Goal: Information Seeking & Learning: Learn about a topic

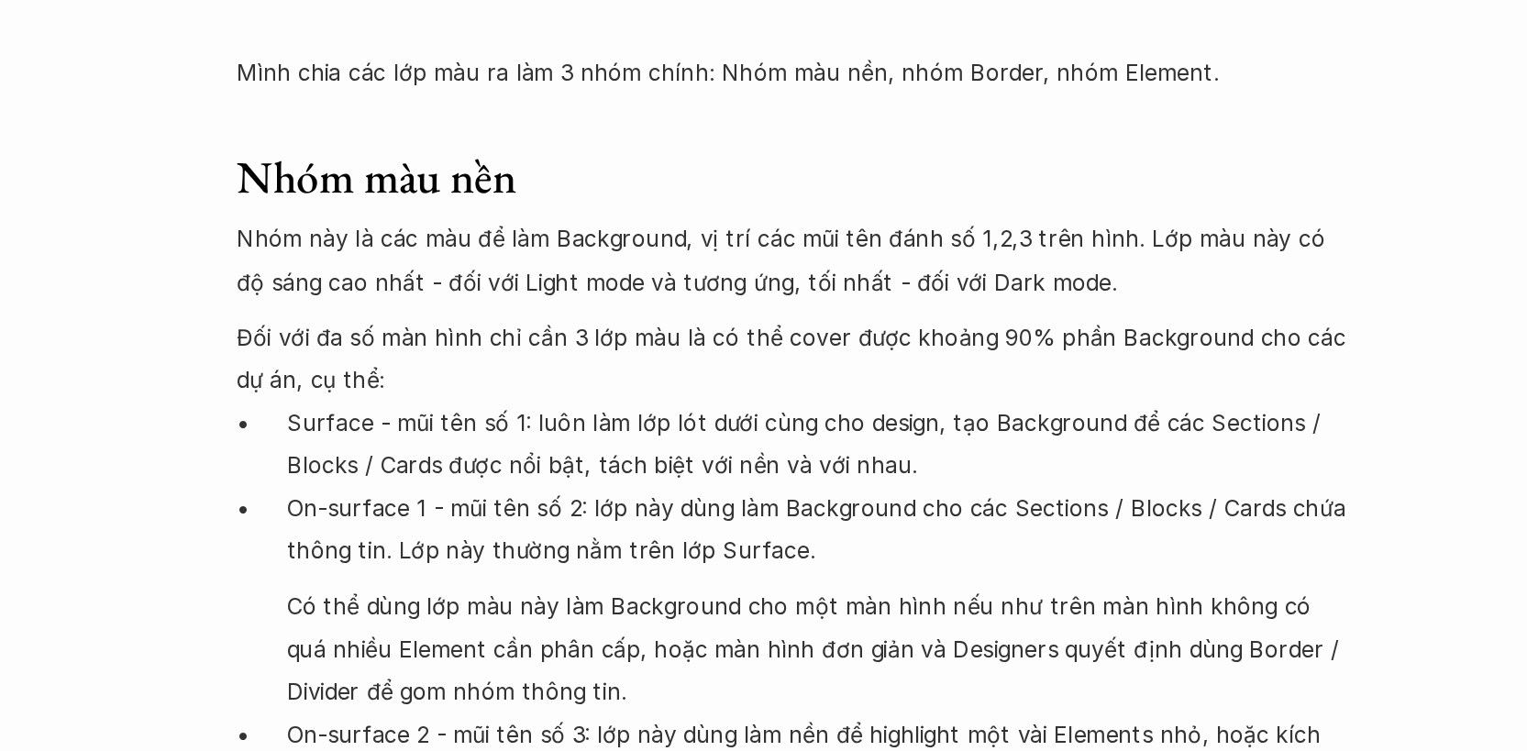
scroll to position [6086, 0]
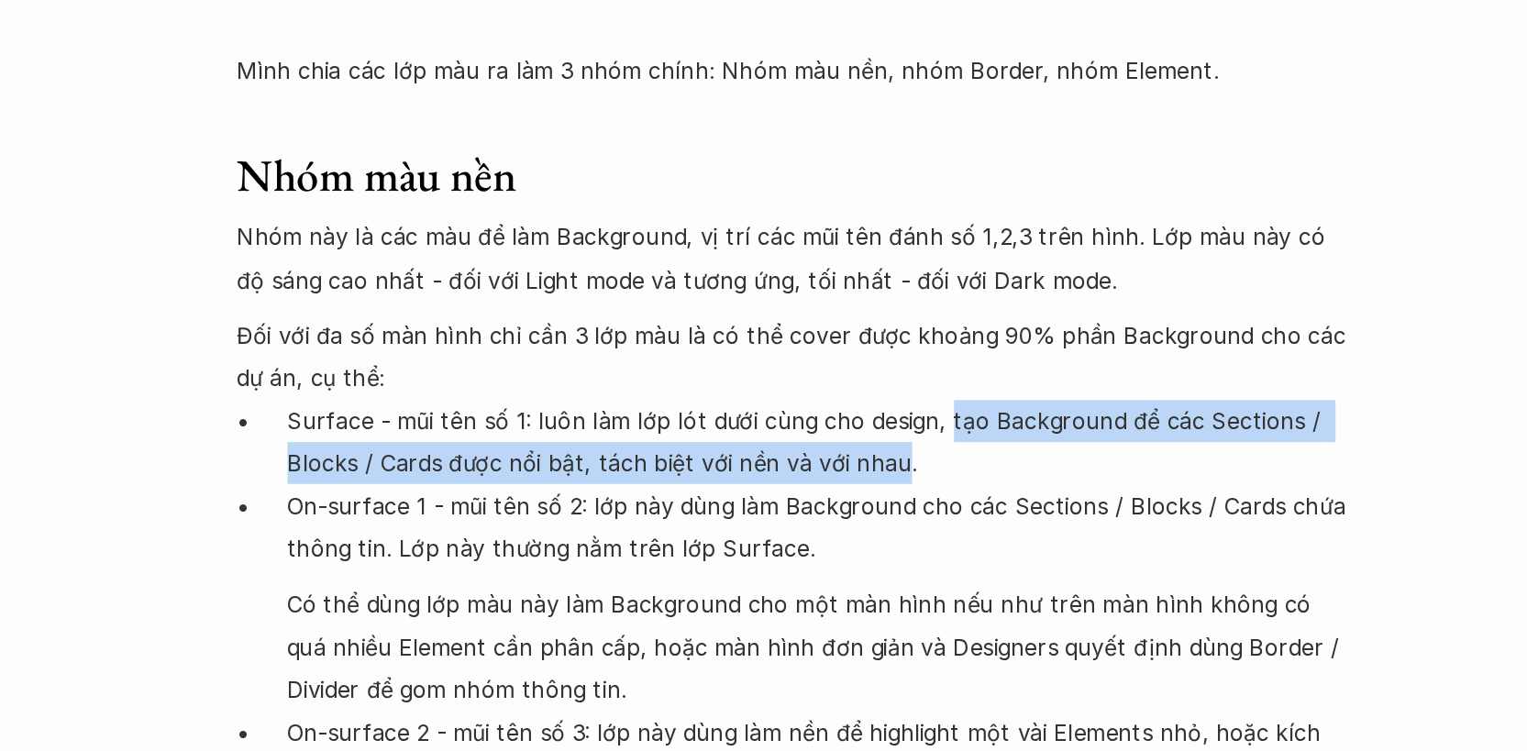
drag, startPoint x: 825, startPoint y: 539, endPoint x: 857, endPoint y: 506, distance: 45.4
click at [857, 521] on p "Surface - mũi tên số 1: luôn làm lớp lót dưới cùng cho design, tạo Background đ…" at bounding box center [780, 549] width 701 height 56
copy p "tạo Background để các Sections / Blocks / Cards được nổi bật, tách biệt với nền…"
click at [548, 577] on p "On-surface 1 - mũi tên số 2: lớp này dùng làm Background cho các Sections / Blo…" at bounding box center [780, 605] width 701 height 56
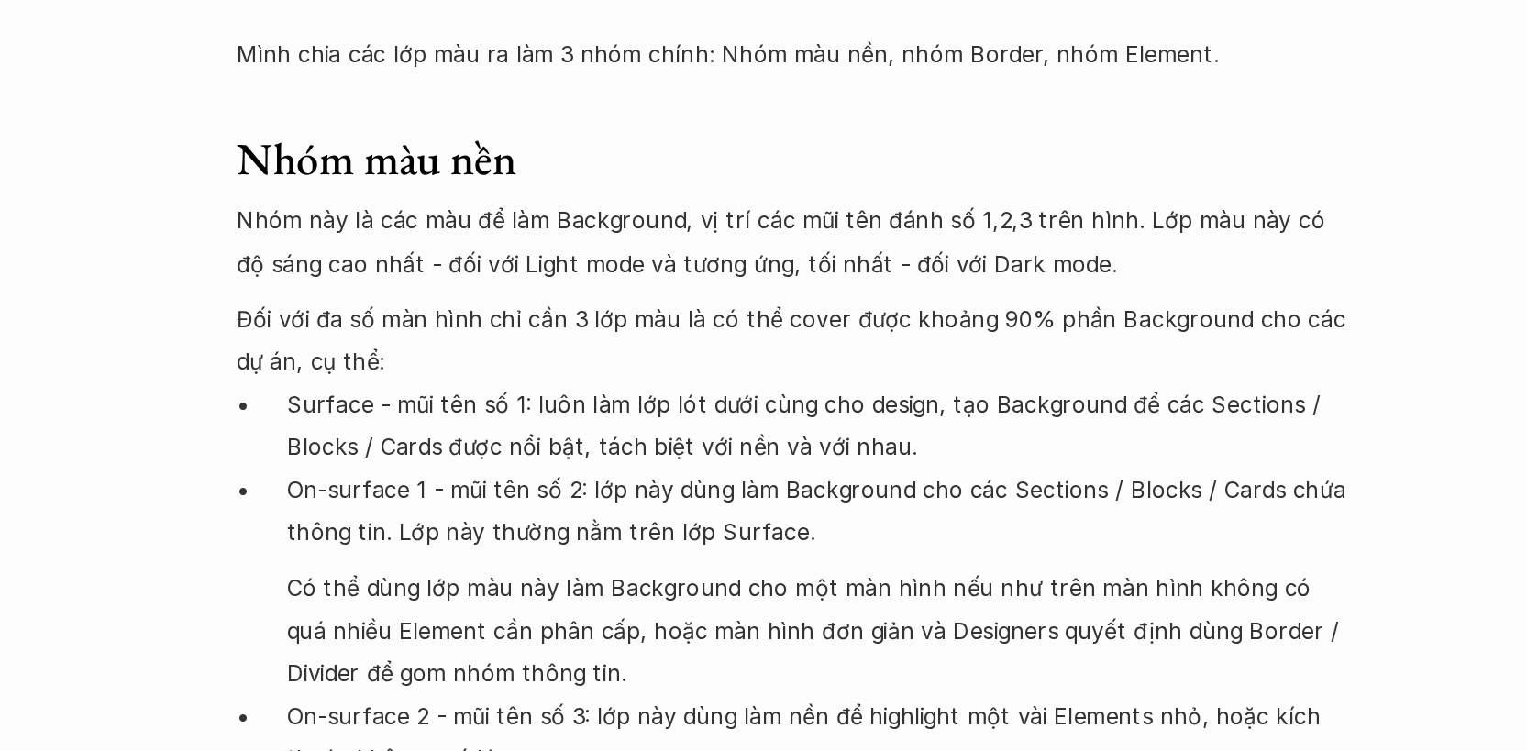
scroll to position [6097, 0]
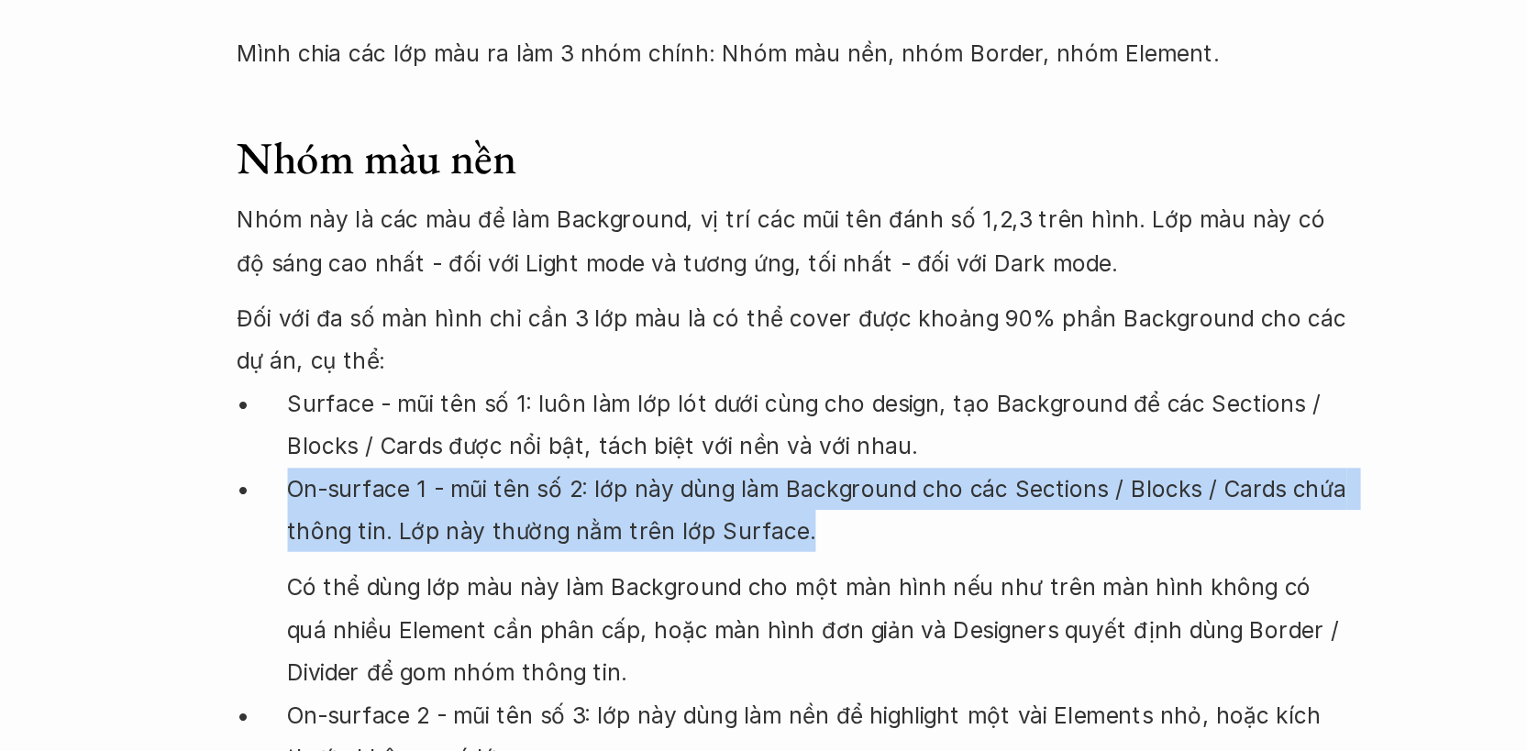
drag, startPoint x: 771, startPoint y: 583, endPoint x: 432, endPoint y: 552, distance: 340.7
click at [432, 565] on p "On-surface 1 - mũi tên số 2: lớp này dùng làm Background cho các Sections / Blo…" at bounding box center [780, 593] width 701 height 56
copy p "On-surface 1 - mũi tên số 2: lớp này dùng làm Background cho các Sections / Blo…"
click at [660, 629] on p "Có thể dùng lớp màu này làm Background cho một màn hình nếu như trên màn hình k…" at bounding box center [780, 670] width 701 height 83
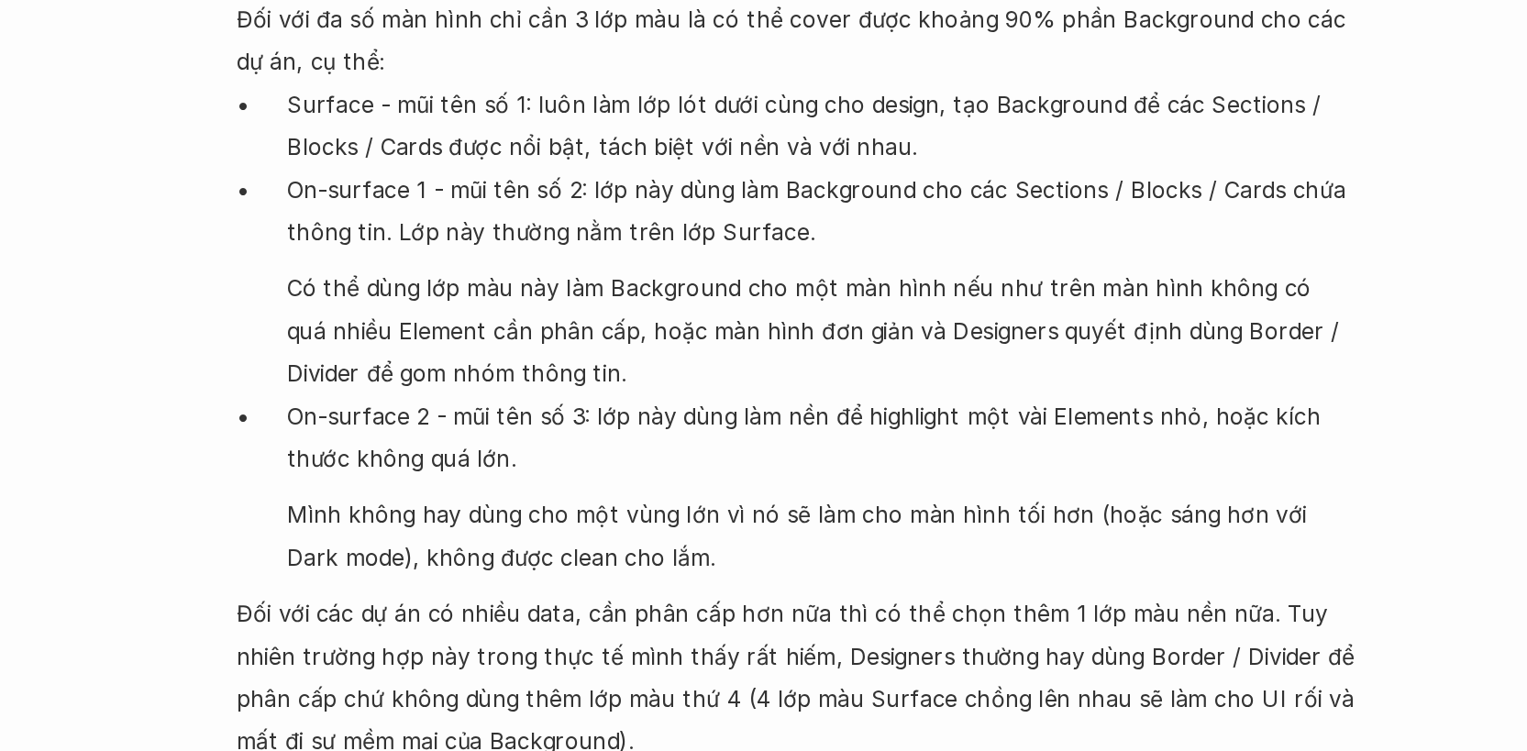
scroll to position [6299, 0]
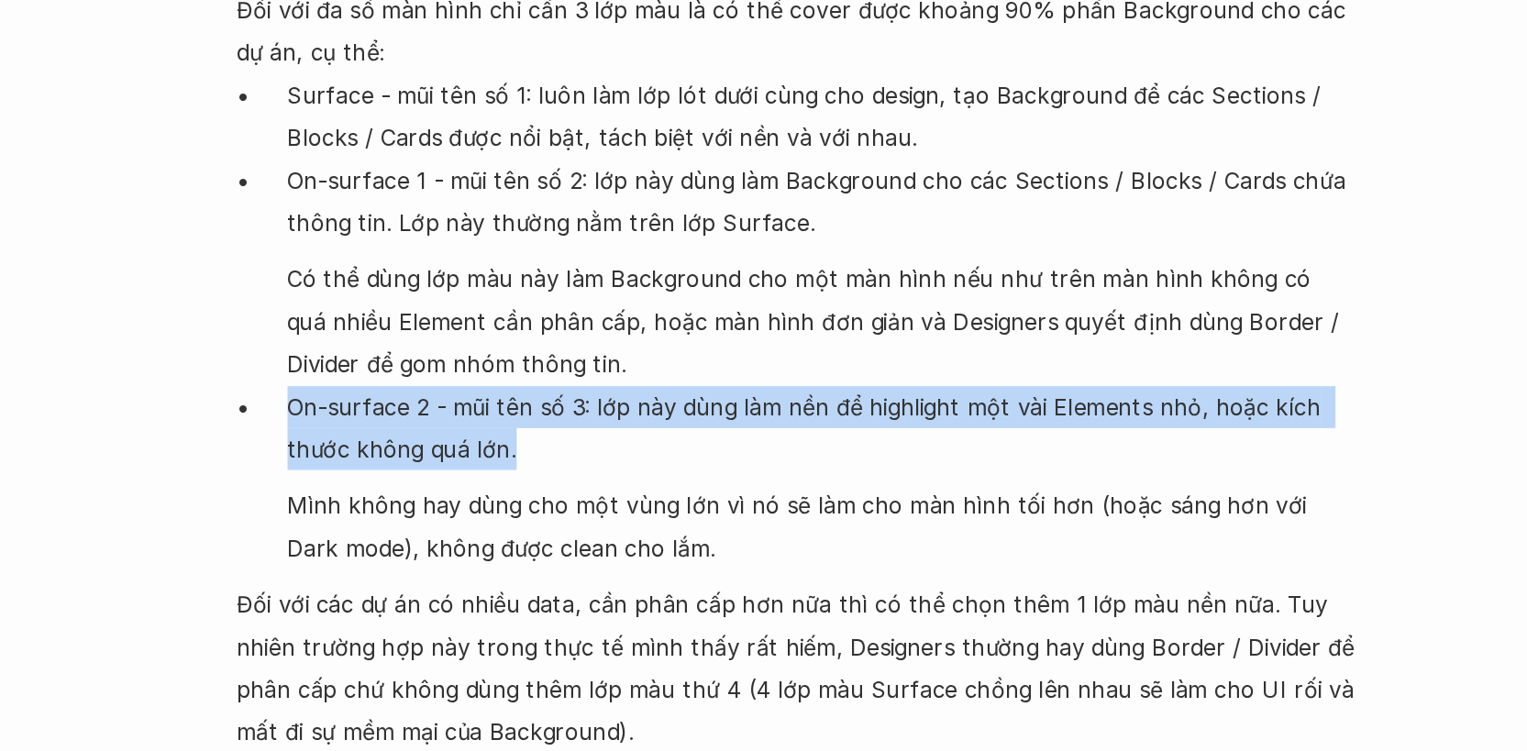
drag, startPoint x: 583, startPoint y: 520, endPoint x: 431, endPoint y: 498, distance: 153.8
click at [431, 512] on p "On-surface 2 - mũi tên số 3: lớp này dùng làm nền để highlight một vài Elements…" at bounding box center [780, 540] width 701 height 56
copy p "On-surface 2 - mũi tên số 3: lớp này dùng làm nền để highlight một vài Elements…"
click at [596, 589] on p "Mình không hay dùng cho một vùng lớn vì nó sẽ làm cho màn hình tối hơn (hoặc sá…" at bounding box center [780, 604] width 701 height 56
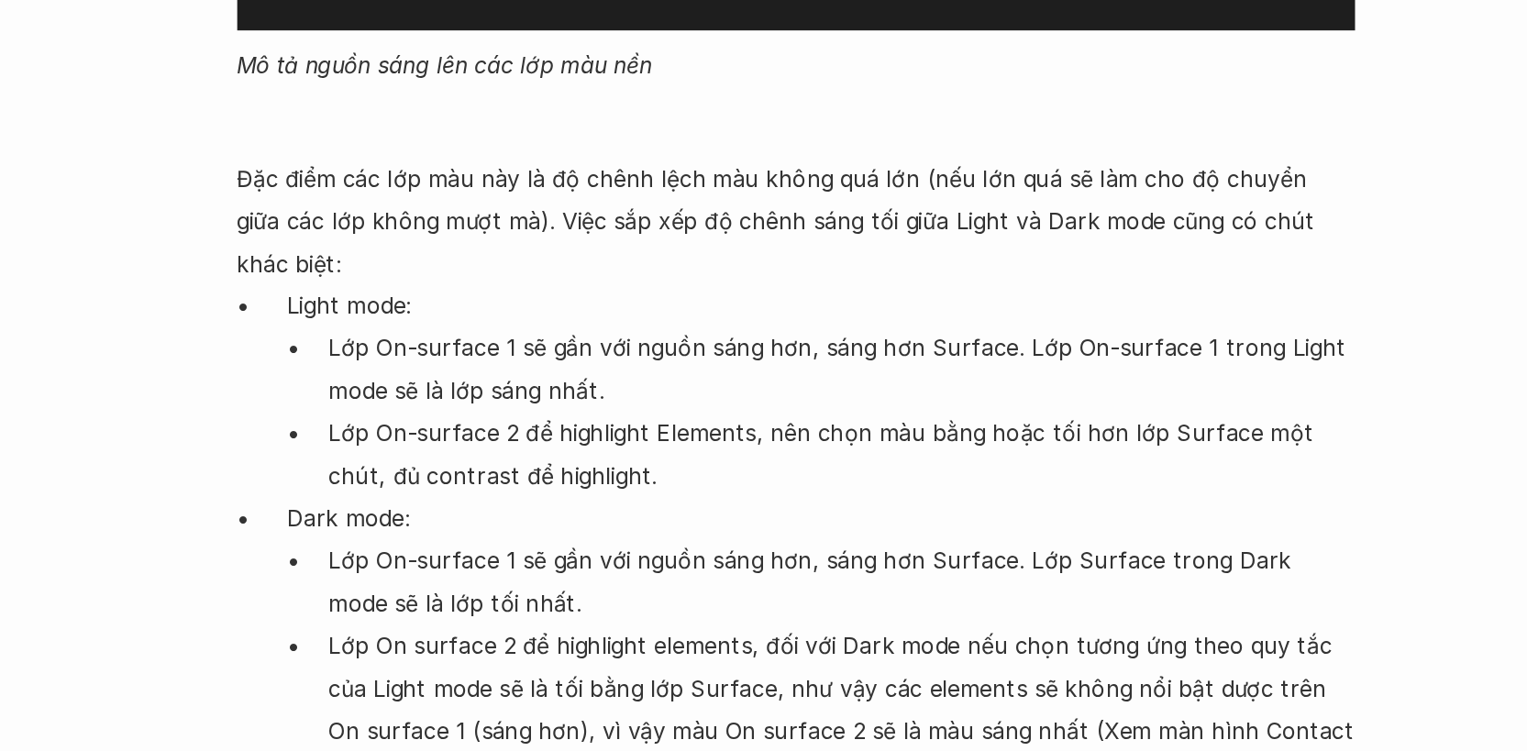
scroll to position [7467, 0]
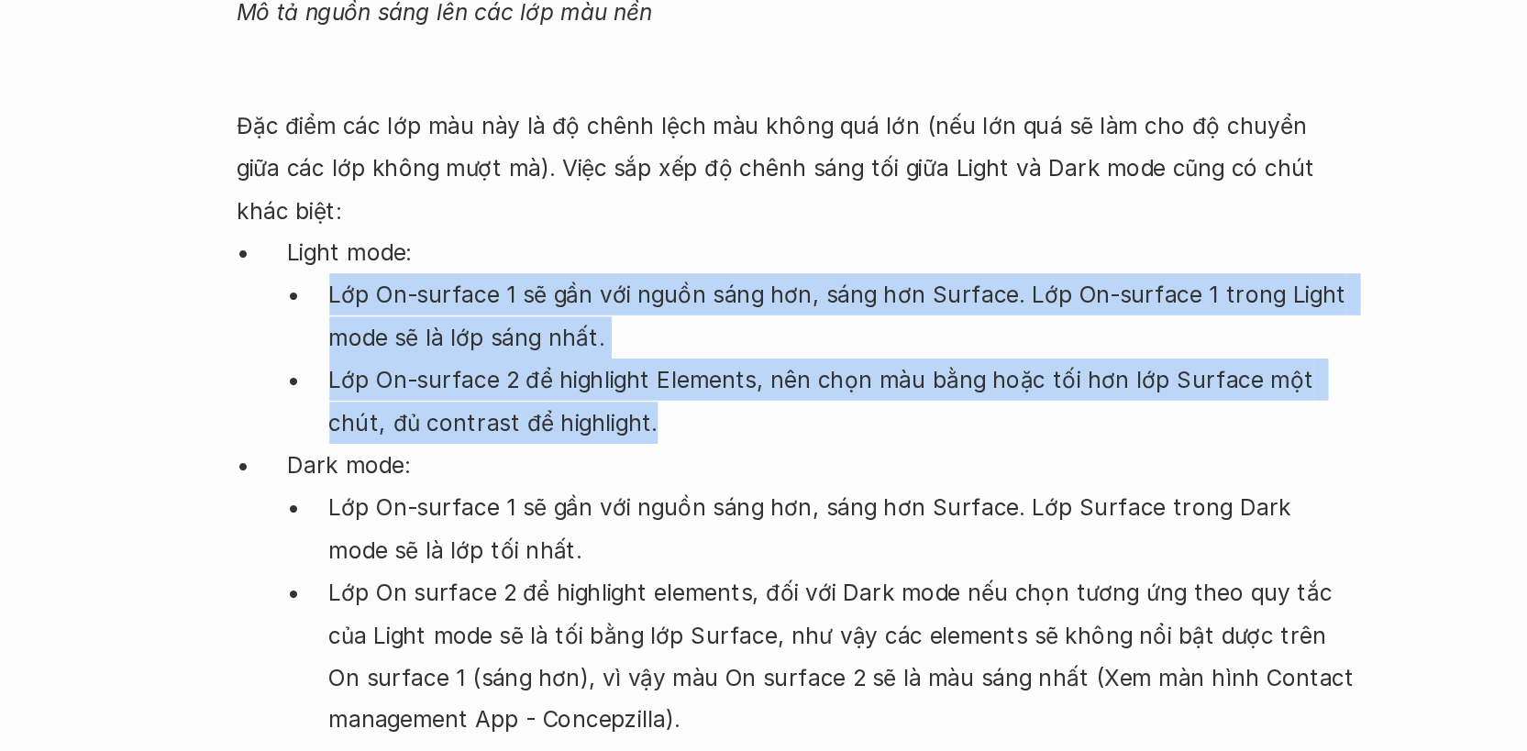
drag, startPoint x: 631, startPoint y: 485, endPoint x: 449, endPoint y: 392, distance: 203.8
click at [449, 437] on ul "Lớp On-surface 1 sẽ gần với nguồn sáng hơn, sáng hơn Surface. Lớp On-surface 1 …" at bounding box center [780, 493] width 701 height 112
copy ul "Lớp On-surface 1 sẽ gần với nguồn sáng hơn, sáng hơn Surface. Lớp On-surface 1 …"
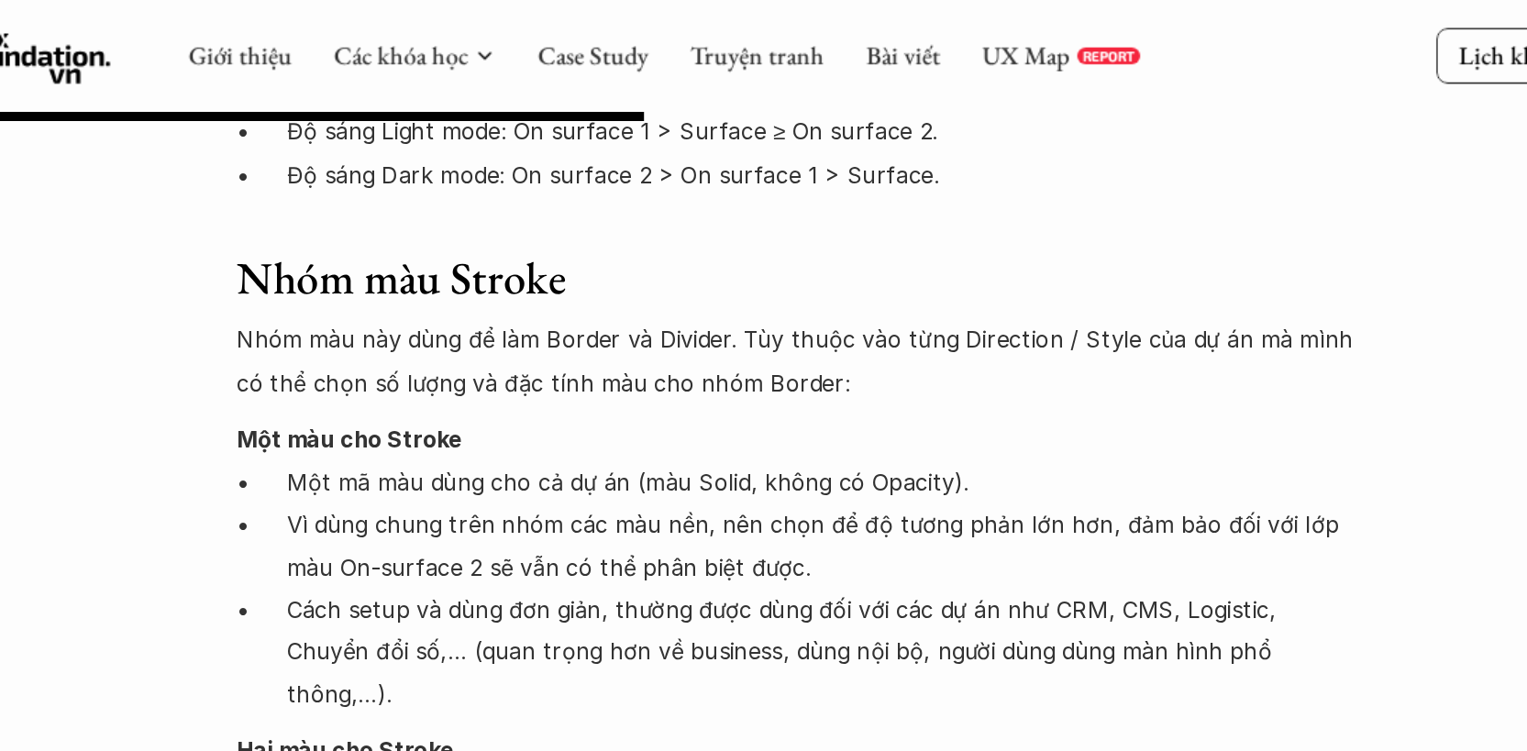
scroll to position [8164, 0]
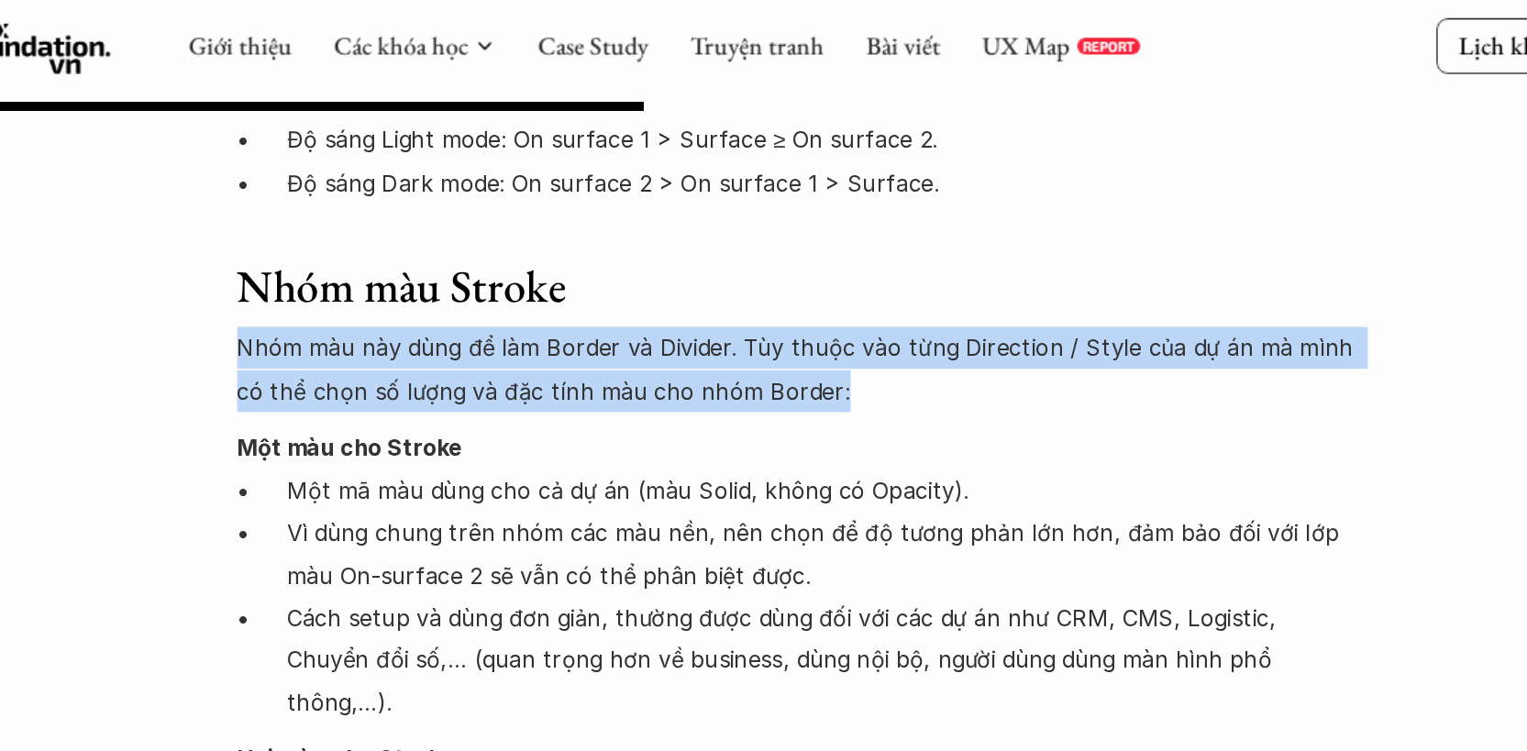
drag, startPoint x: 770, startPoint y: 213, endPoint x: 380, endPoint y: 185, distance: 391.6
copy p "Nhóm màu này dùng để làm Border và Divider. Tùy thuộc vào từng Direction / Styl…"
click at [597, 342] on p "Vì dùng chung trên nhóm các màu nền, nên chọn để độ tương phản lớn hơn, đảm bảo…" at bounding box center [780, 370] width 701 height 56
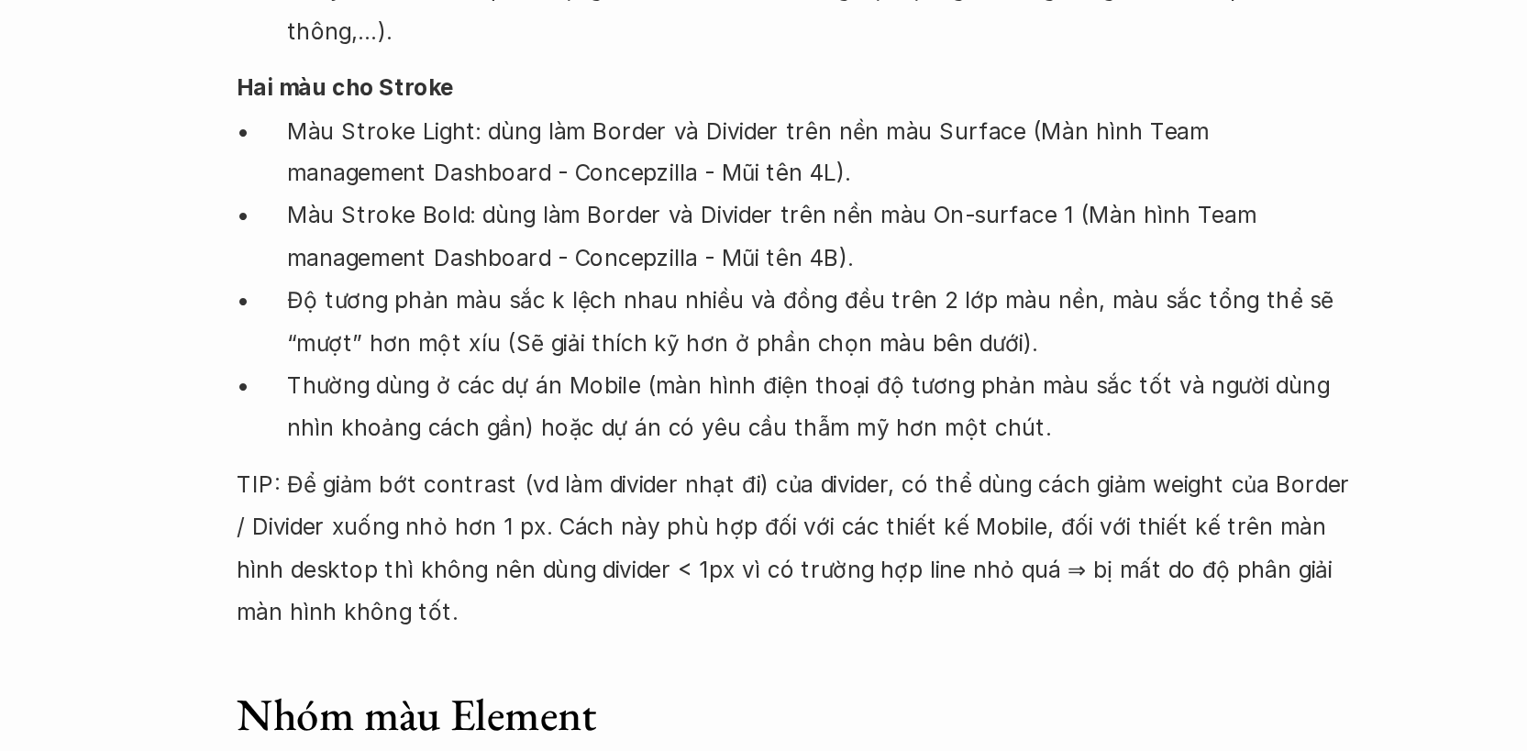
scroll to position [8352, 0]
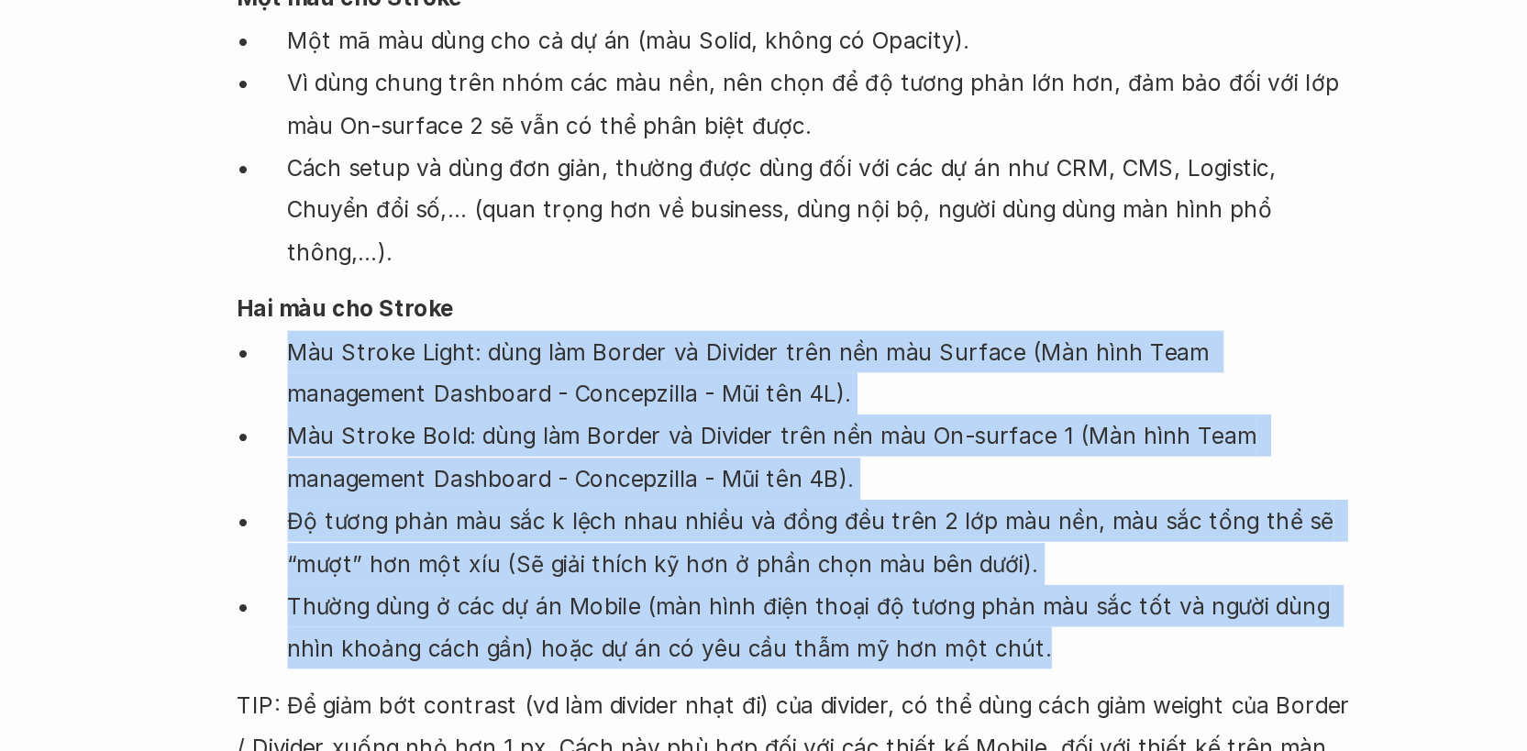
drag, startPoint x: 889, startPoint y: 452, endPoint x: 429, endPoint y: 256, distance: 499.6
click at [429, 331] on ul "Màu Stroke Light: dùng làm Border và Divider trên nền màu Surface (Màn hình Tea…" at bounding box center [764, 442] width 734 height 223
click at [646, 386] on p "Màu Stroke Bold: dùng làm Border và Divider trên nền màu On-surface 1 (Màn hình…" at bounding box center [780, 414] width 701 height 56
drag, startPoint x: 898, startPoint y: 461, endPoint x: 377, endPoint y: 230, distance: 569.8
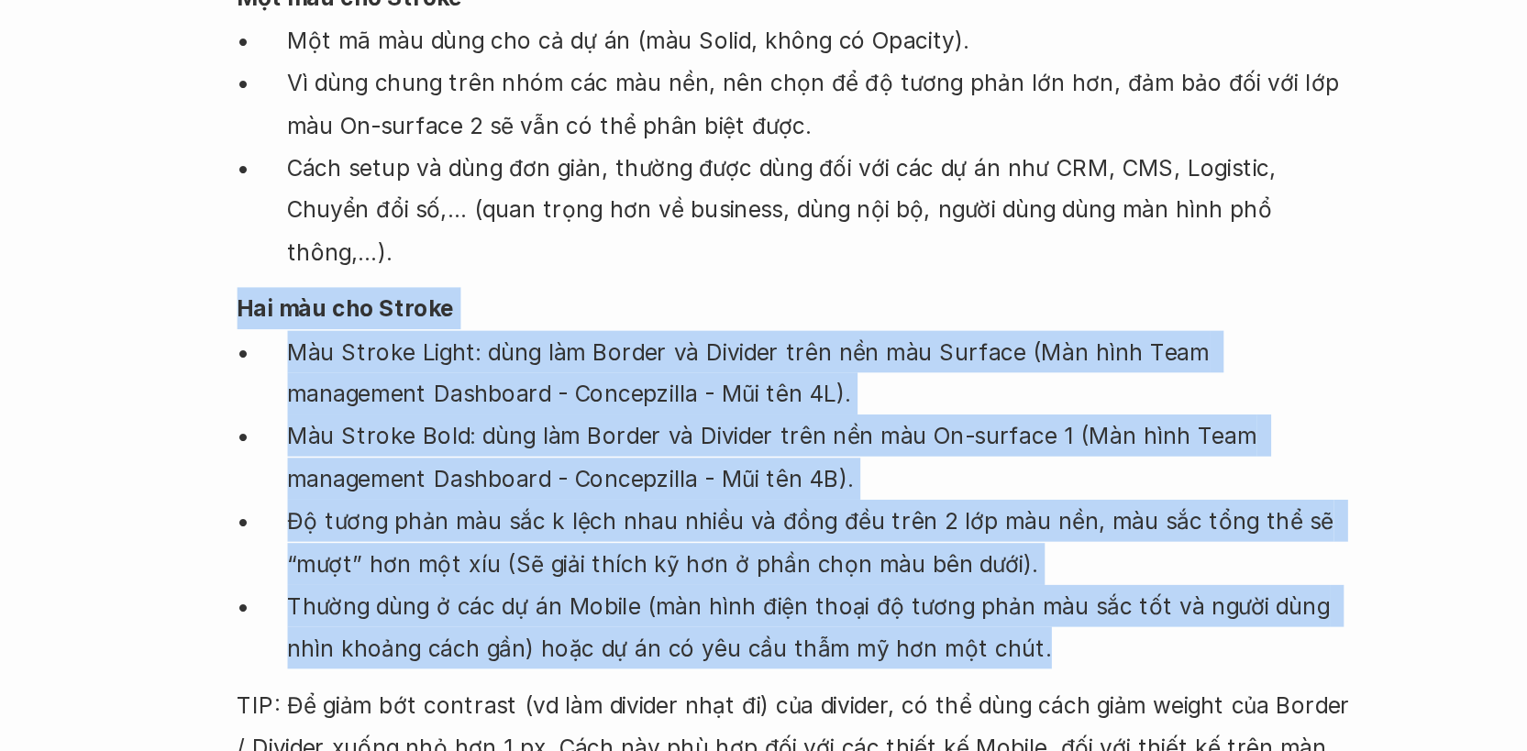
copy div "Hai màu cho Stroke Màu Stroke Light: dùng làm Border và Divider trên nền màu Su…"
click at [547, 563] on p "TIP: Để giảm bớt contrast (vd làm divider nhạt đi) của divider, có thể dùng các…" at bounding box center [764, 619] width 734 height 112
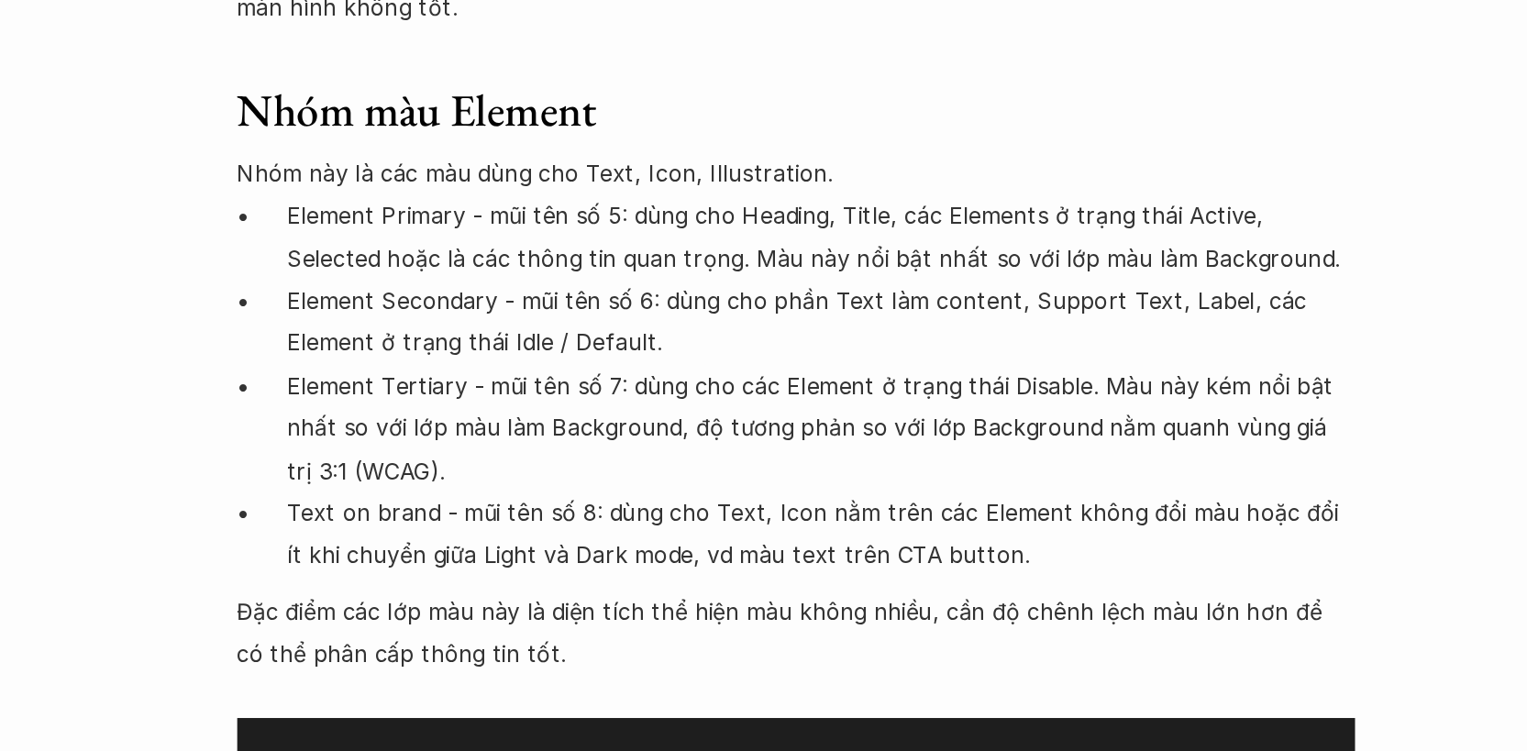
scroll to position [8749, 0]
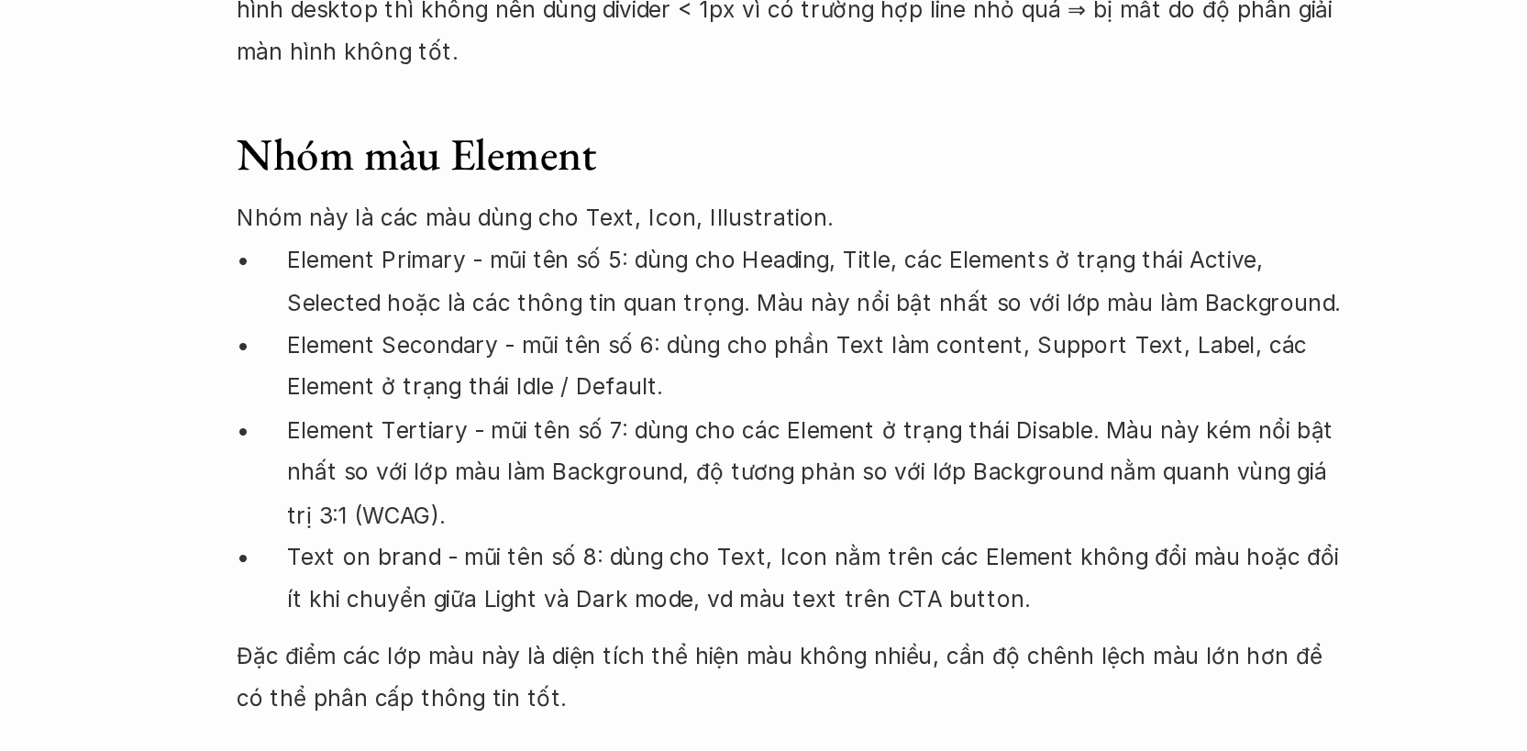
click at [607, 647] on p "Đặc điểm các lớp màu này là diện tích thể hiện màu không nhiều, cần độ chênh lệ…" at bounding box center [764, 688] width 734 height 83
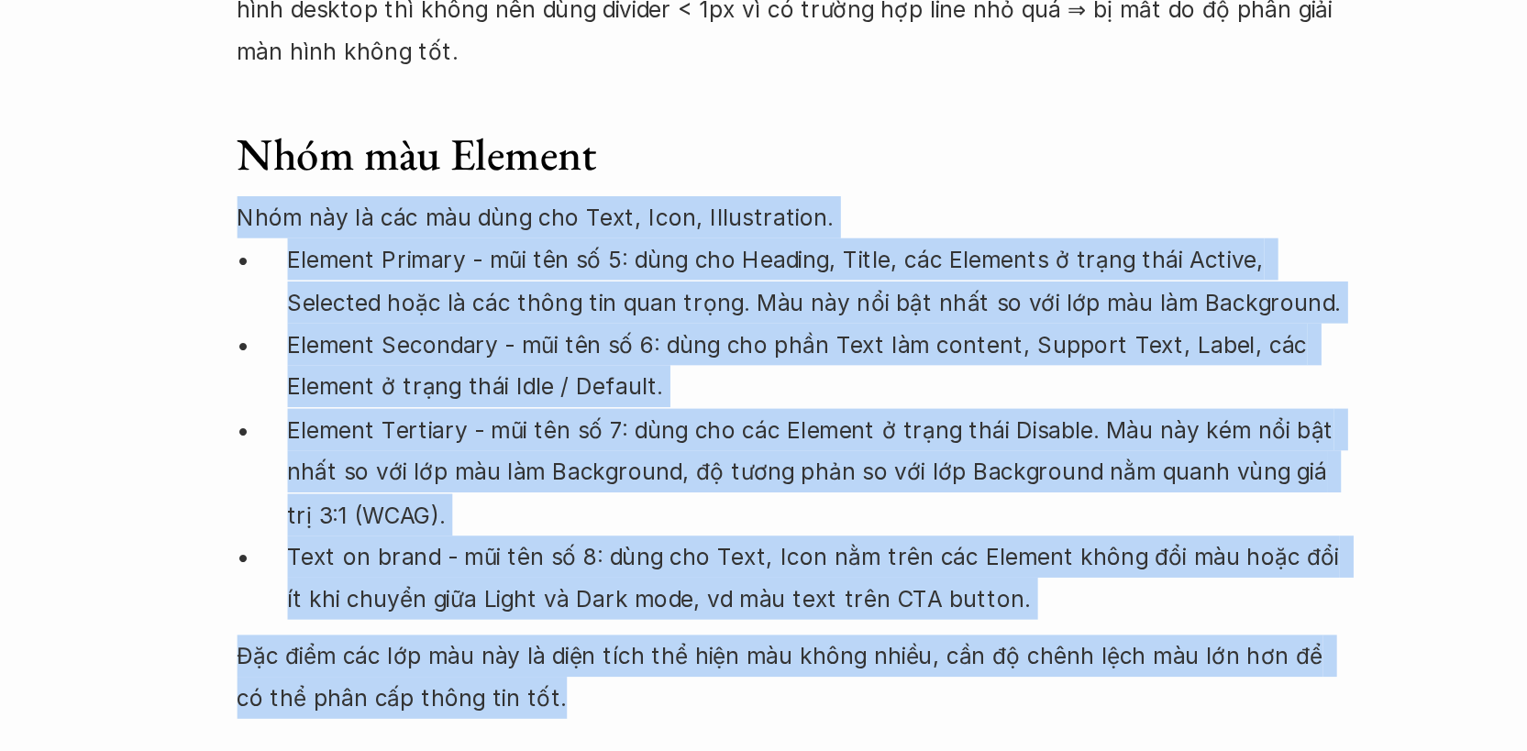
drag, startPoint x: 581, startPoint y: 600, endPoint x: 392, endPoint y: 292, distance: 361.9
copy div "Lore ips do sit ame cons adi Elit, Sedd, Eiusmodtempo. Incidid Utlabor - etd ma…"
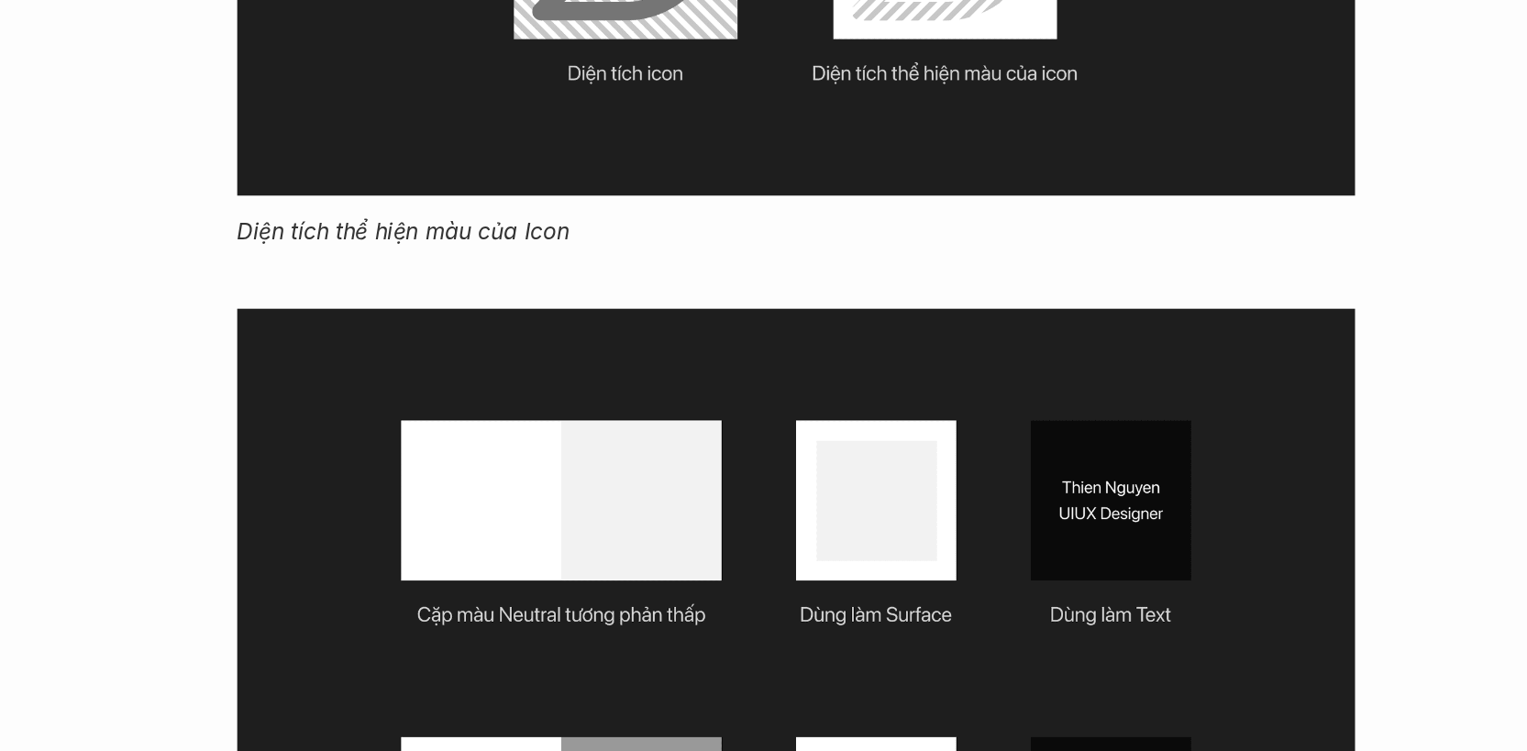
scroll to position [9423, 0]
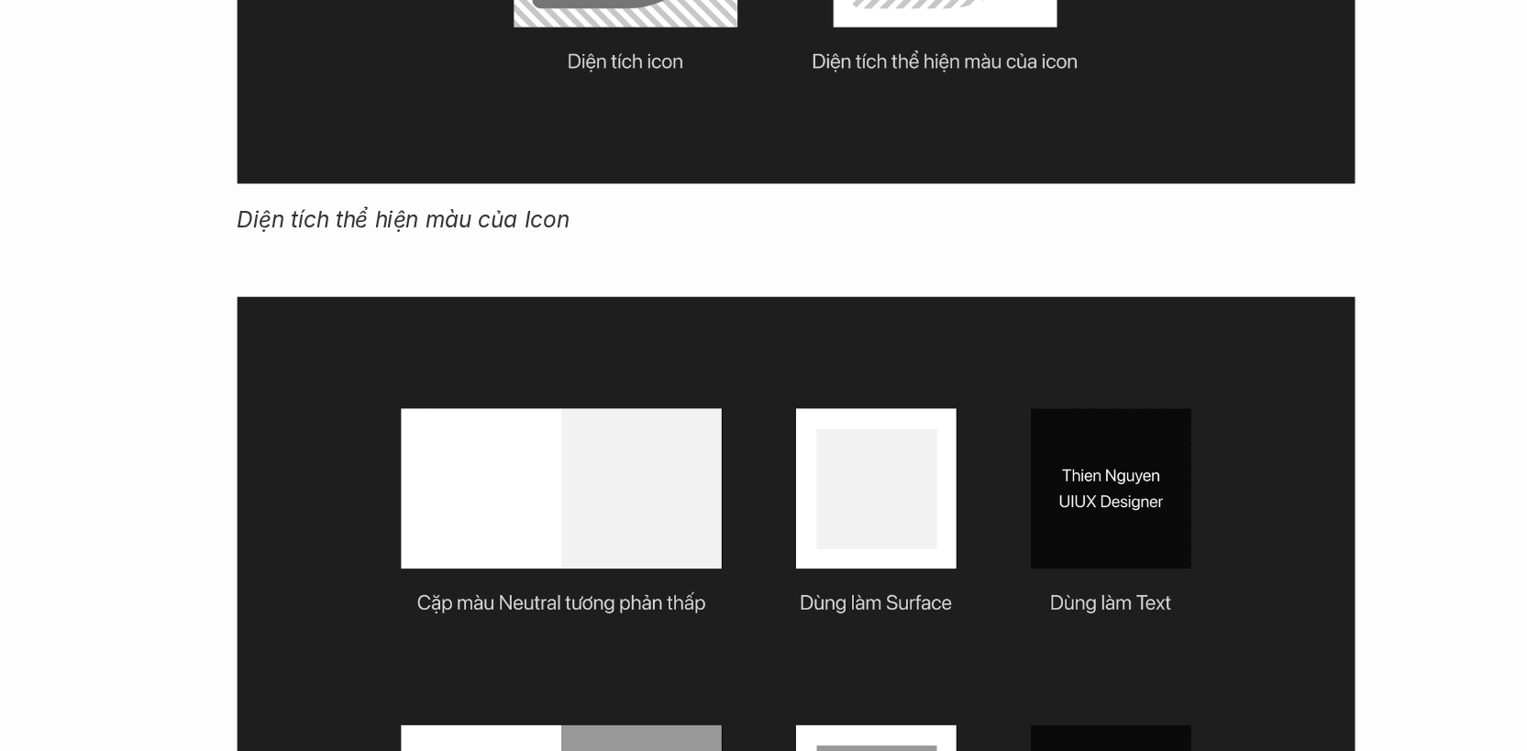
click at [661, 600] on img at bounding box center [764, 697] width 734 height 489
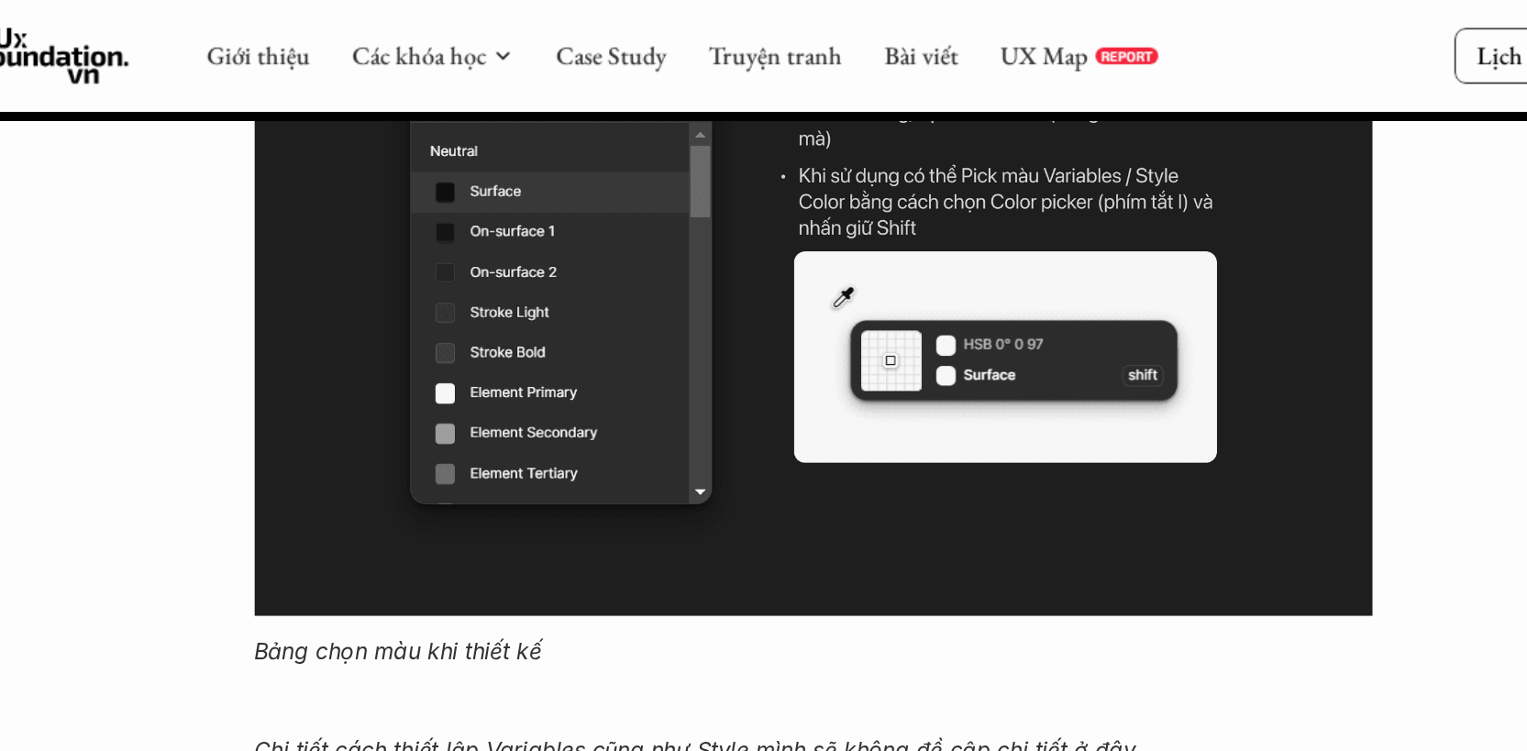
scroll to position [15820, 0]
